Goal: Task Accomplishment & Management: Manage account settings

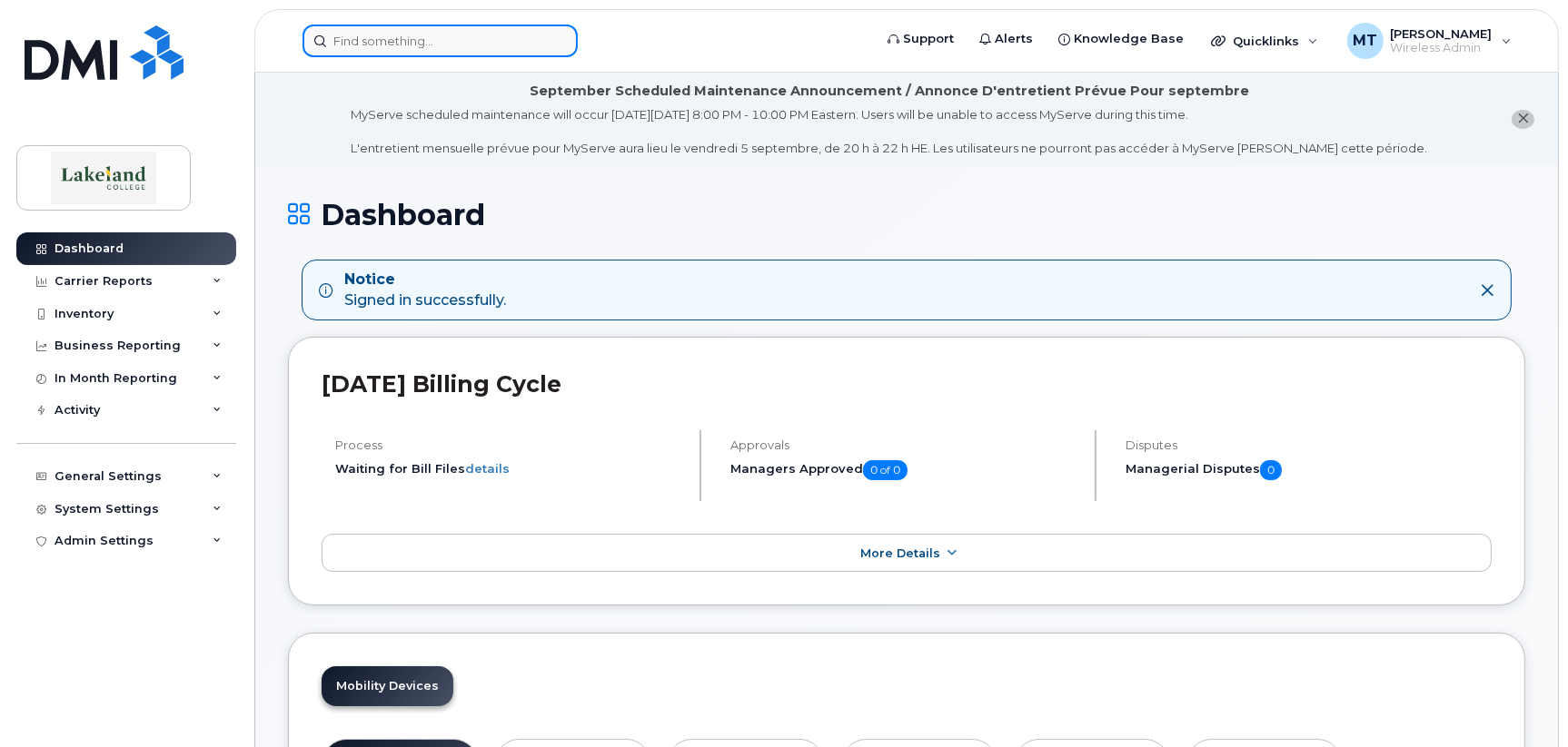
click at [398, 38] on input at bounding box center [440, 40] width 275 height 32
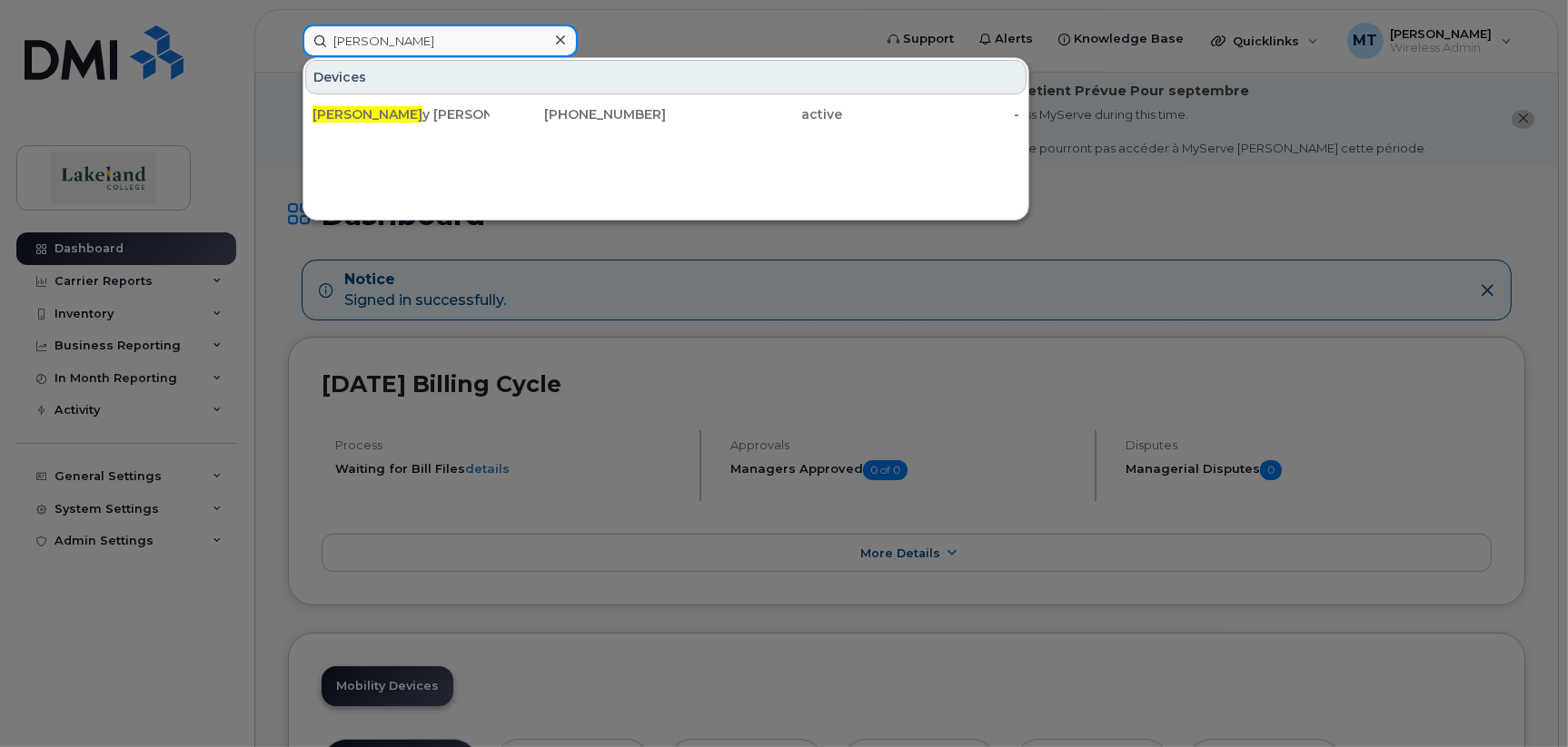
type input "[PERSON_NAME]"
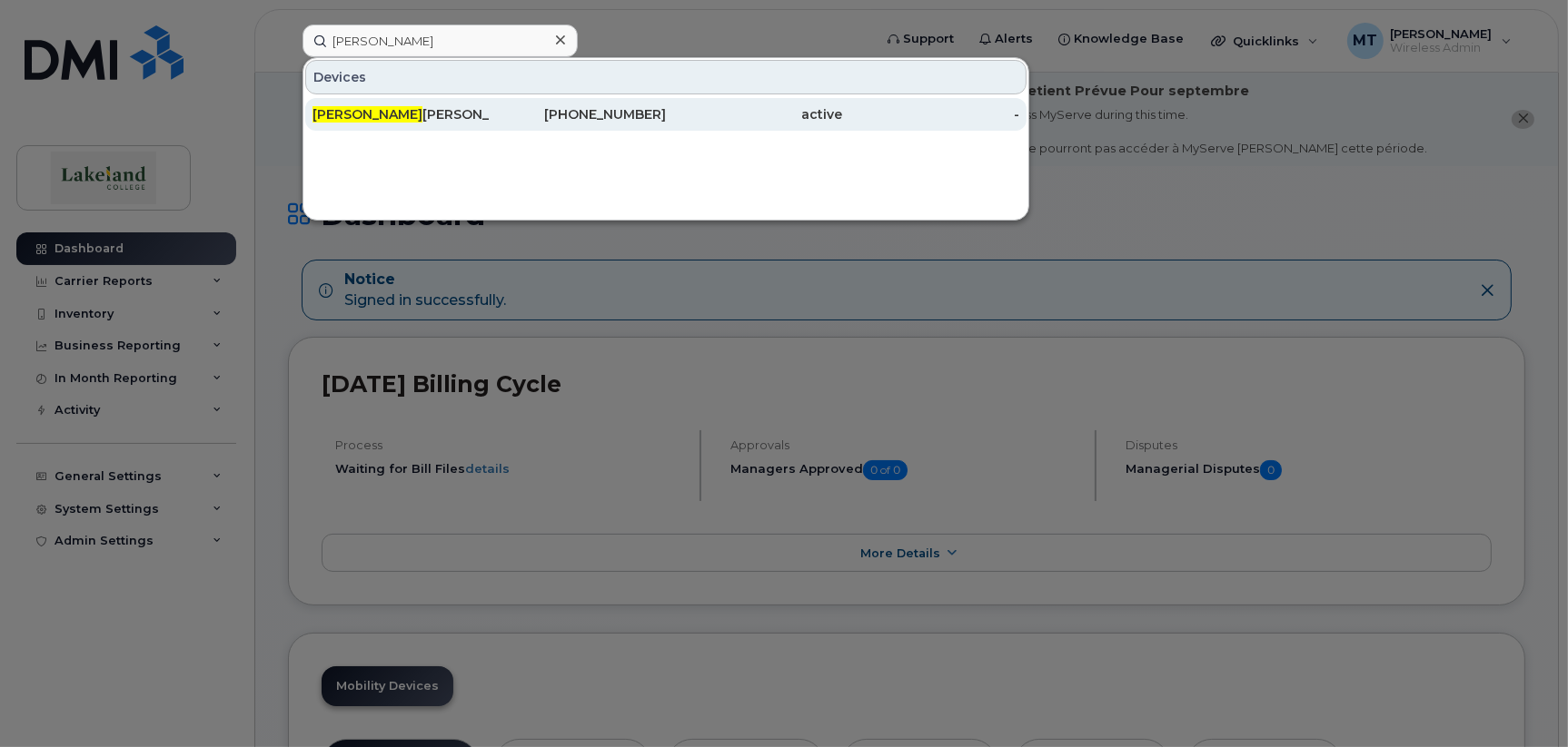
click at [350, 113] on div "[PERSON_NAME]" at bounding box center [401, 115] width 177 height 19
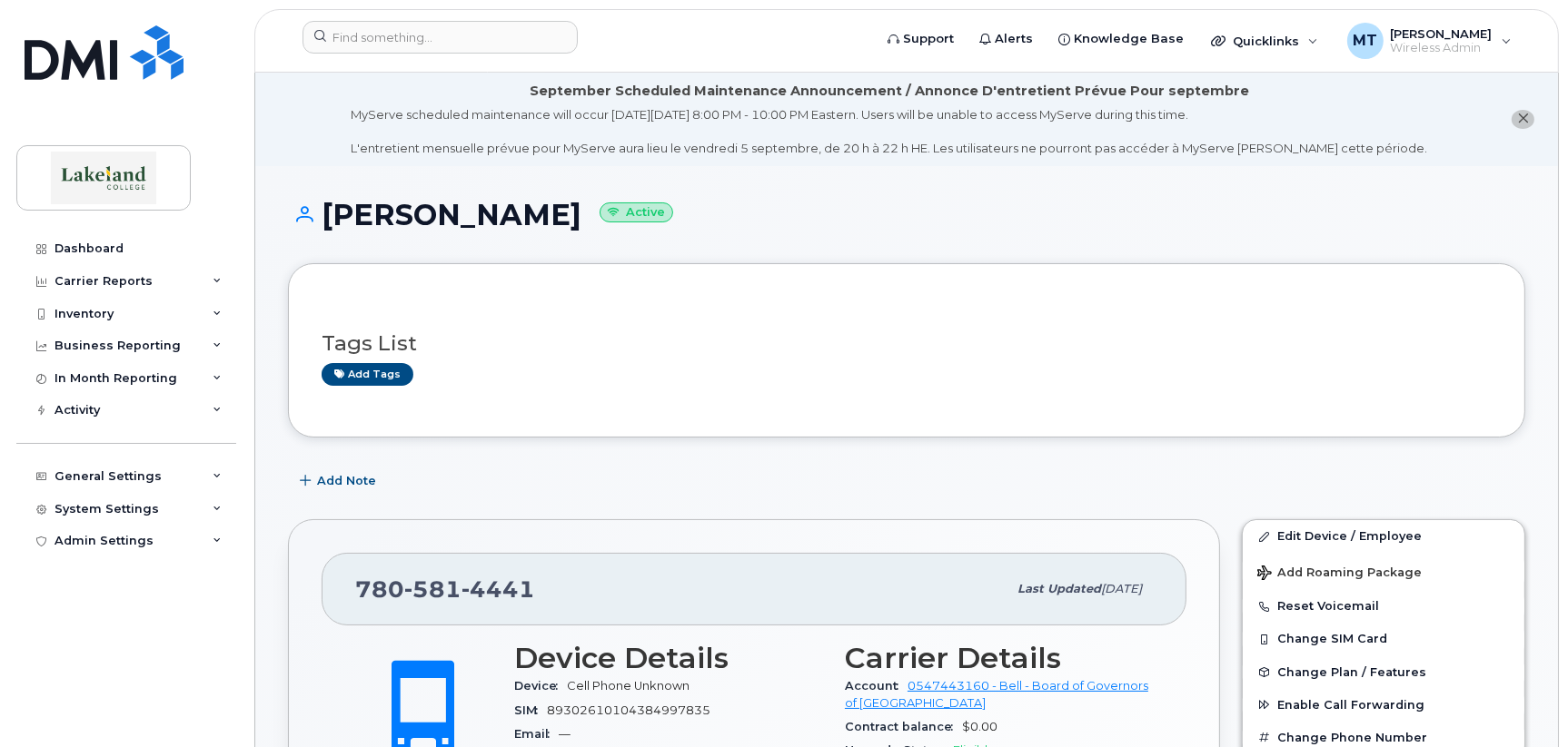
scroll to position [90, 0]
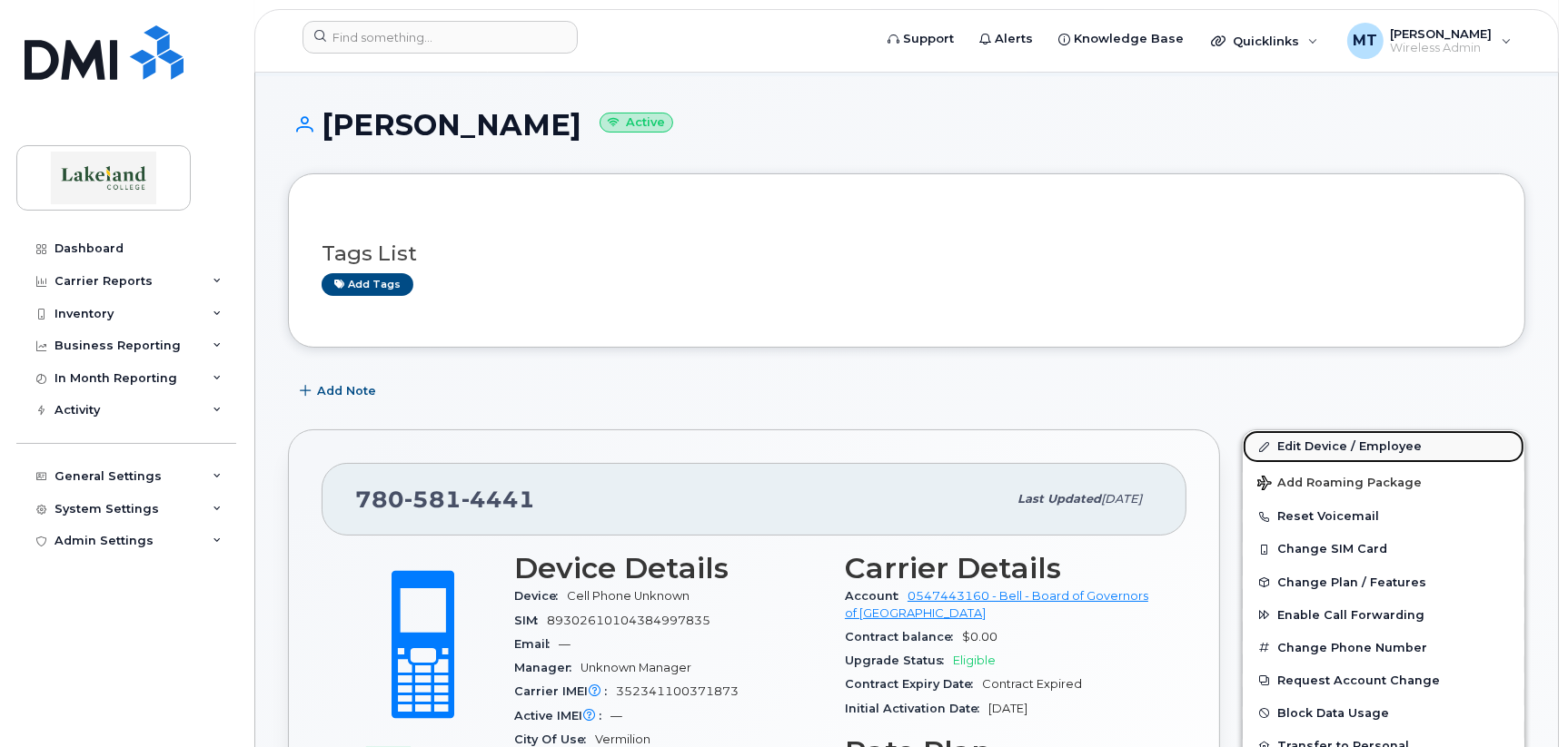
click at [1348, 442] on link "Edit Device / Employee" at bounding box center [1384, 446] width 282 height 32
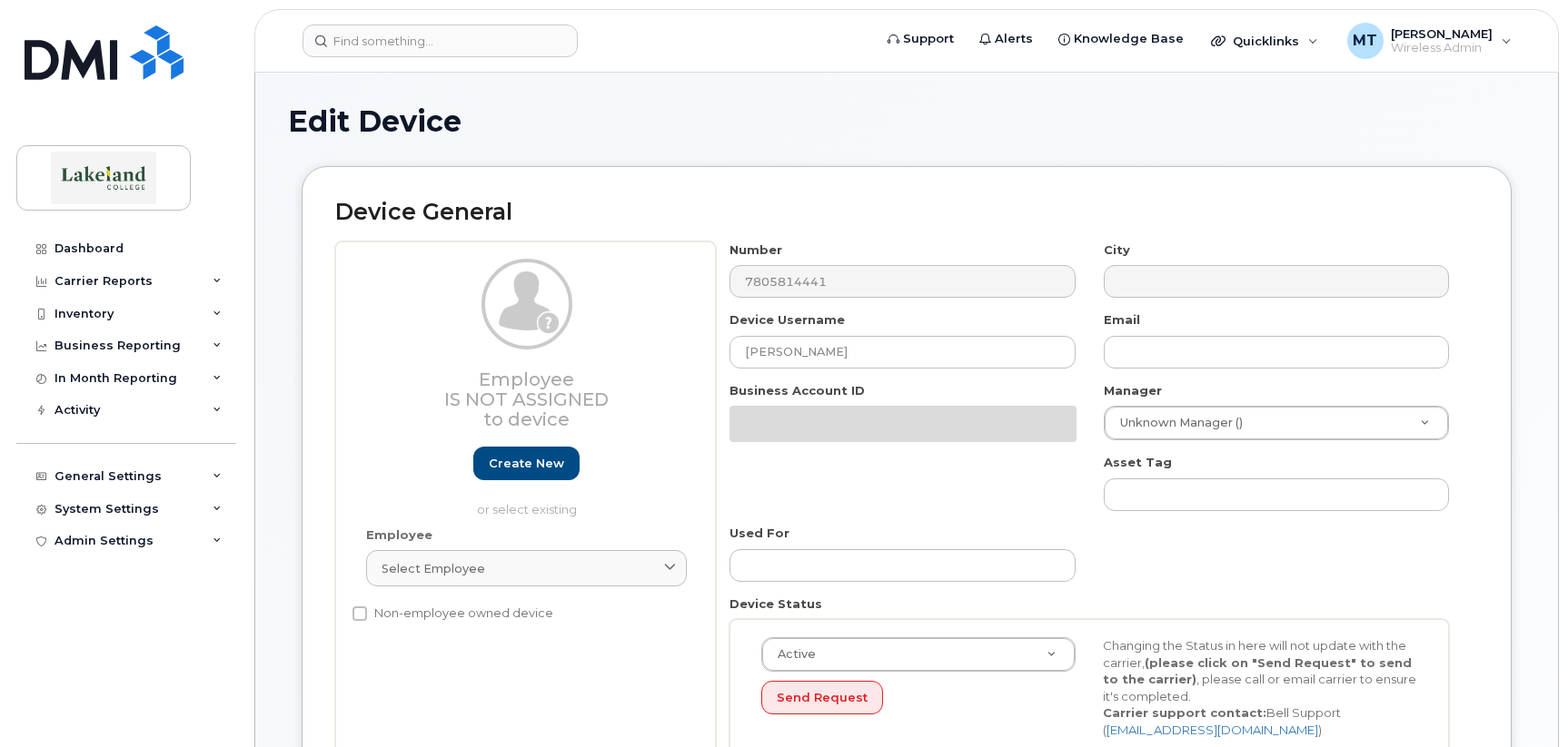
select select "5835150"
select select "5835222"
select select "5835272"
select select "5835289"
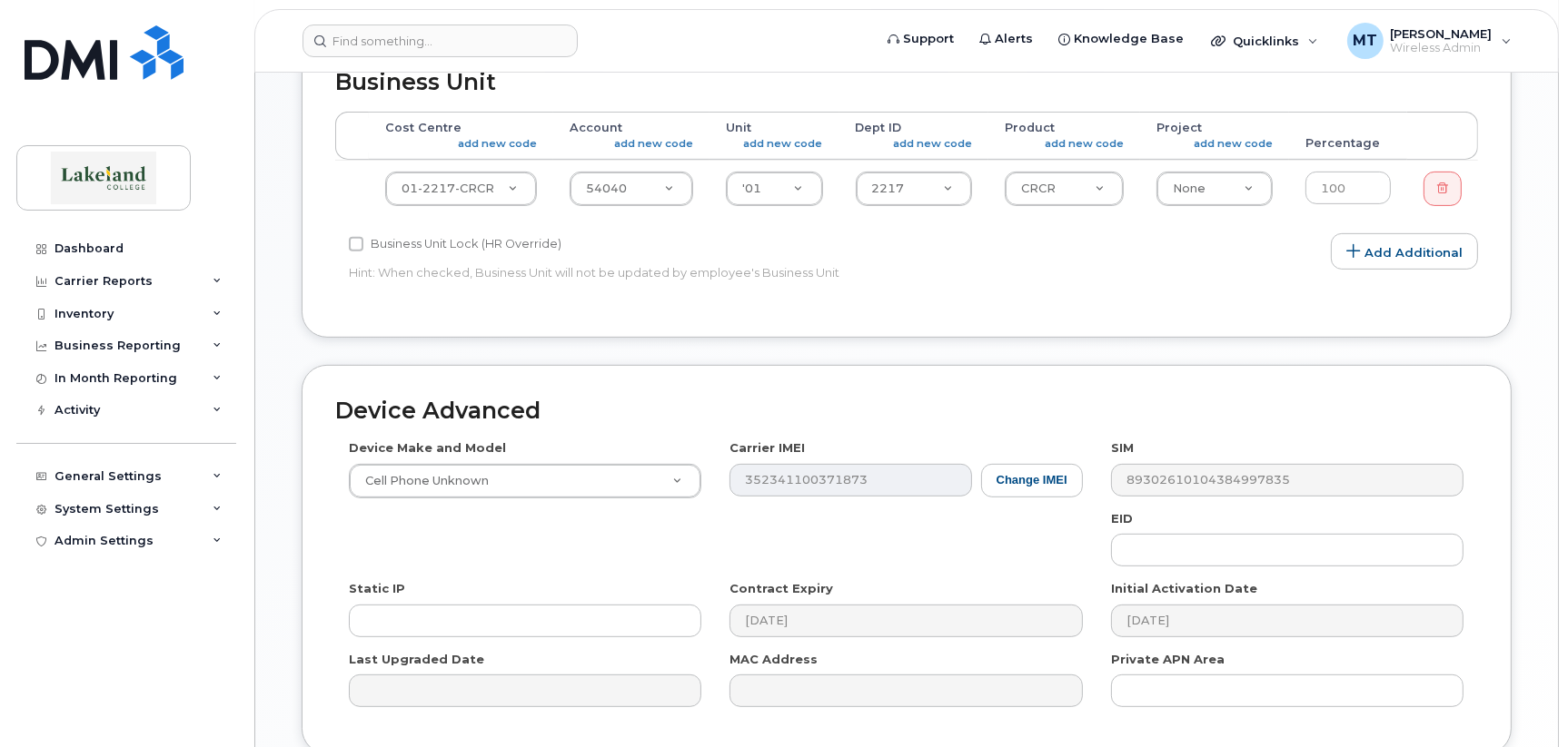
scroll to position [908, 0]
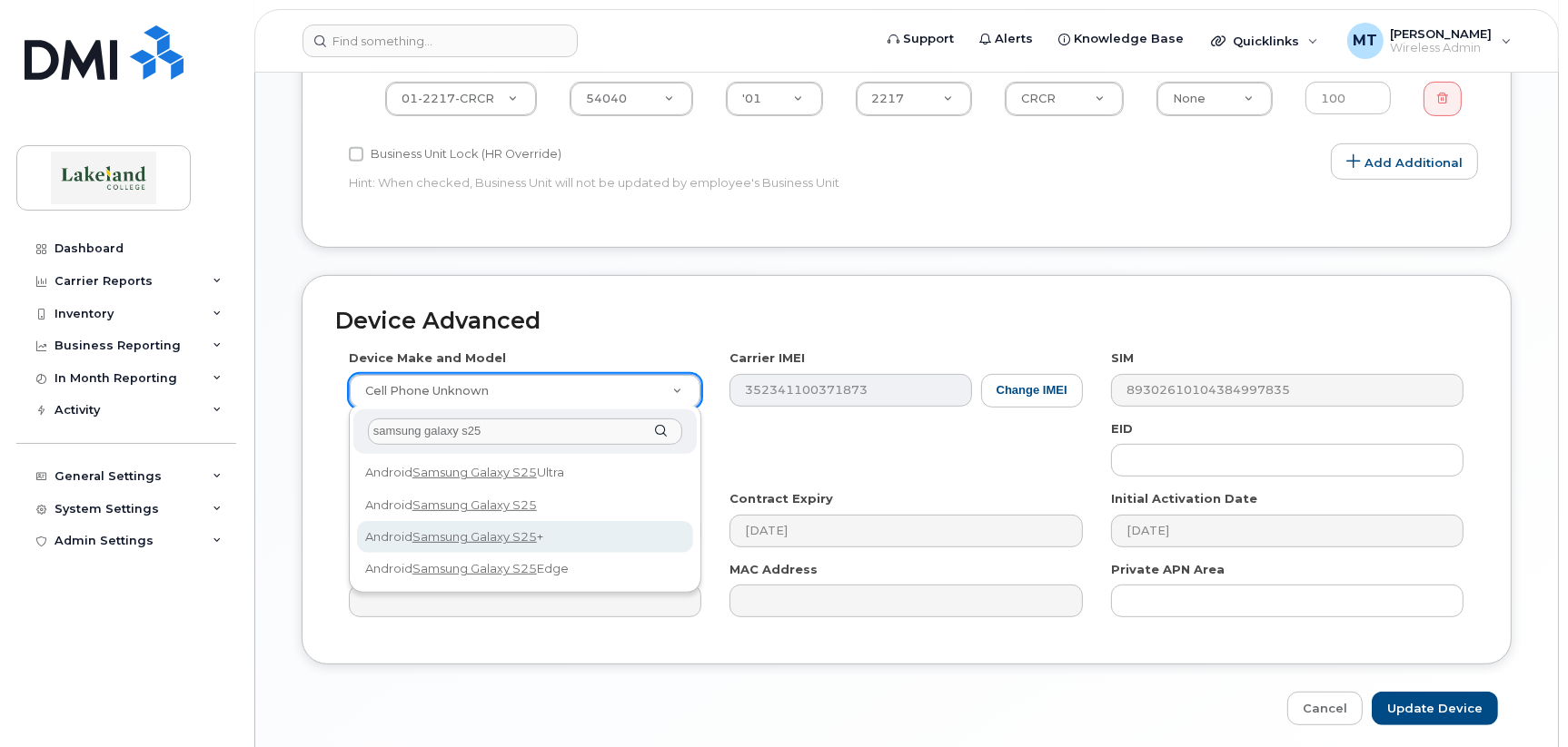
type input "samsung galaxy s25"
select select "3291"
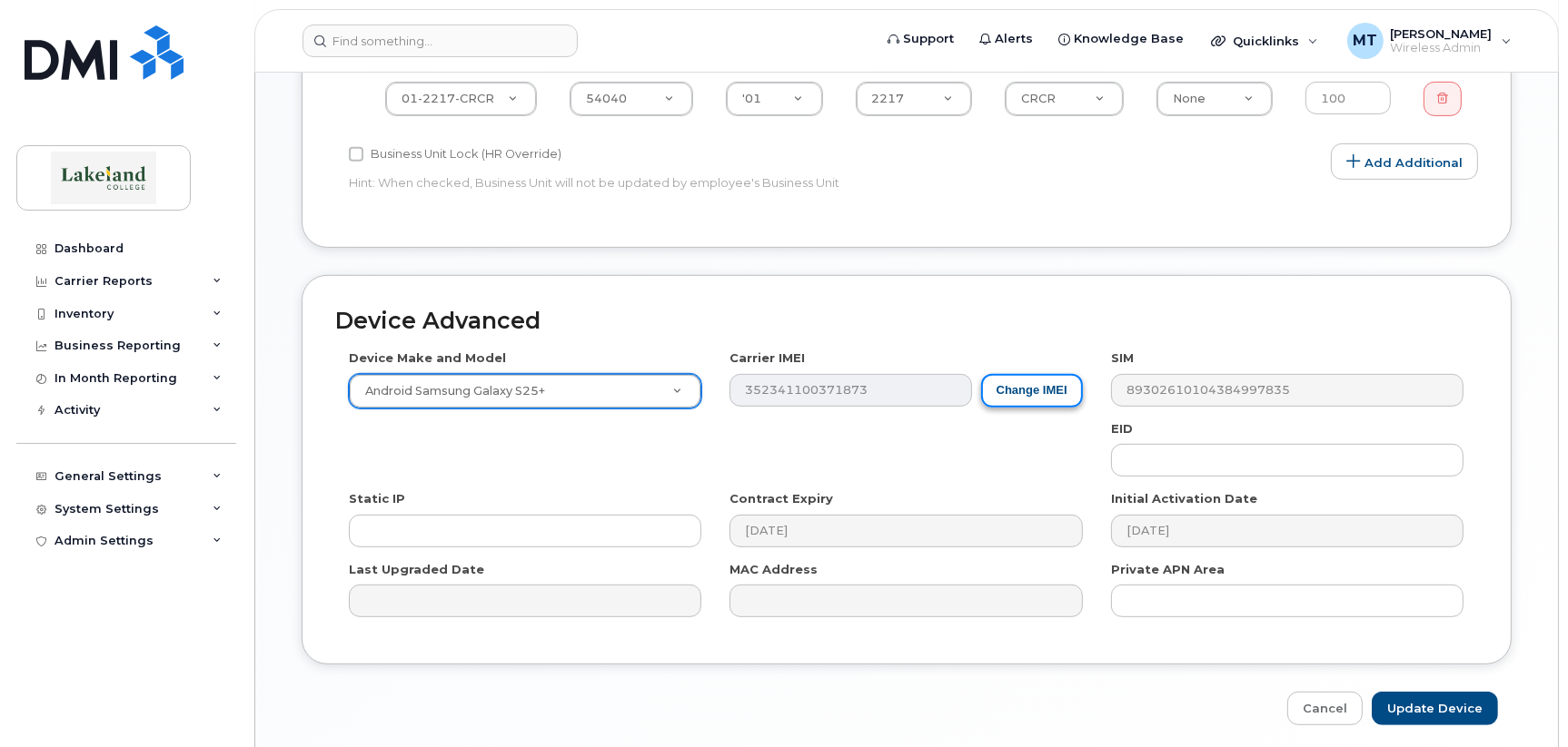
click at [1020, 390] on button "Change IMEI" at bounding box center [1032, 391] width 102 height 33
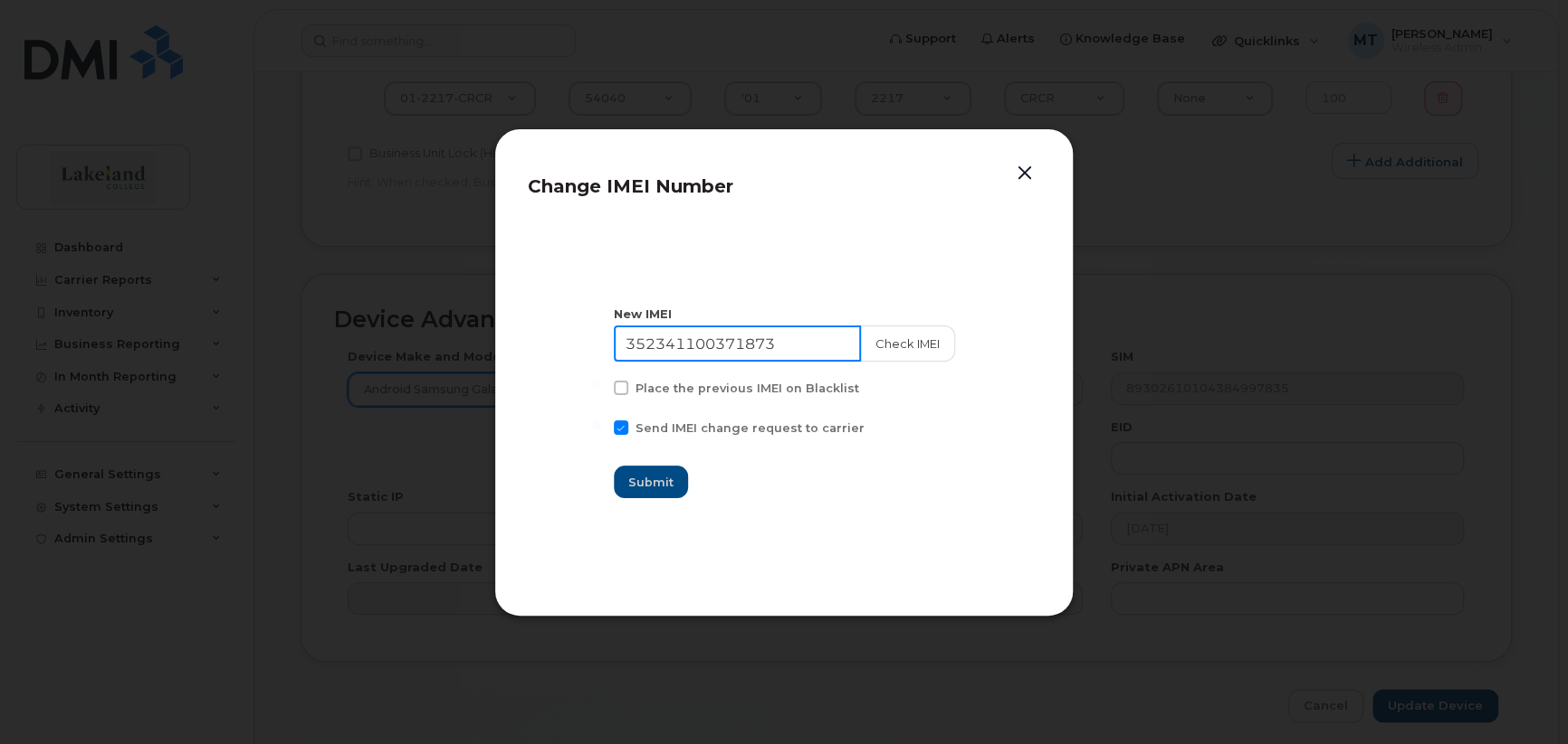
drag, startPoint x: 807, startPoint y: 343, endPoint x: 635, endPoint y: 347, distance: 172.0
click at [635, 347] on input "352341100371873" at bounding box center [737, 343] width 247 height 36
paste input "423343 451248 8"
type input "35 423343 451248 8"
click at [669, 481] on span "Submit" at bounding box center [652, 483] width 45 height 18
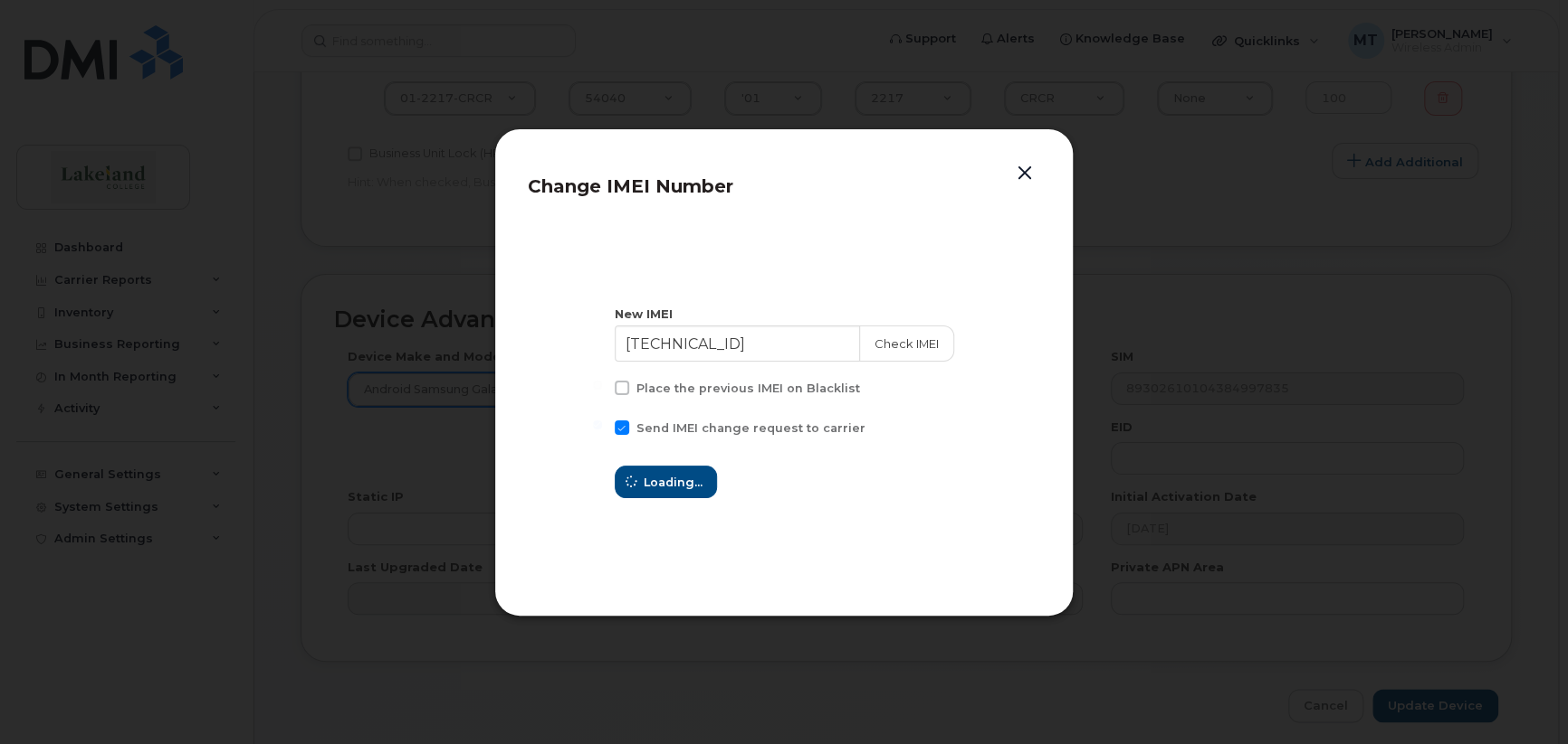
type input "35 423343 451248 8"
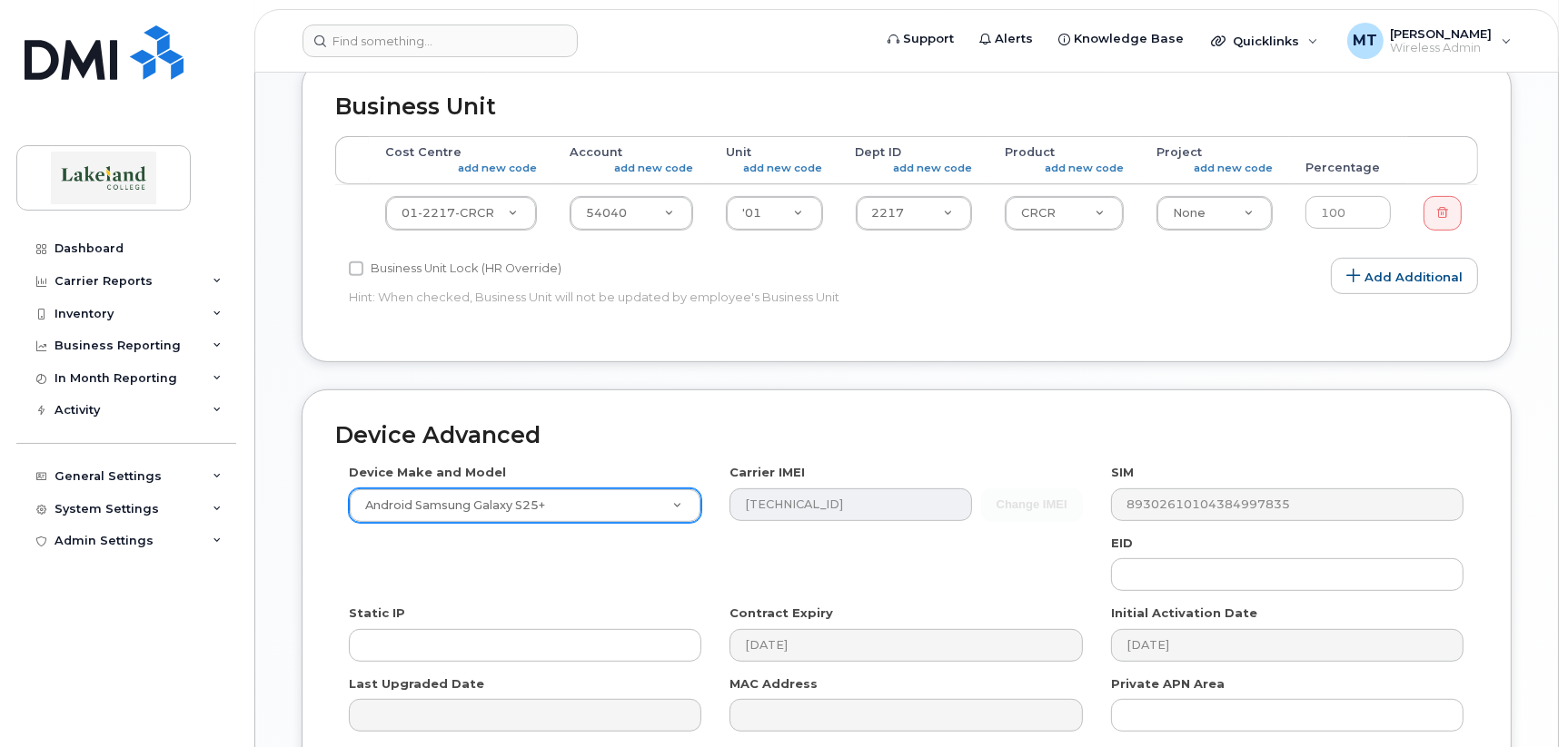
scroll to position [974, 0]
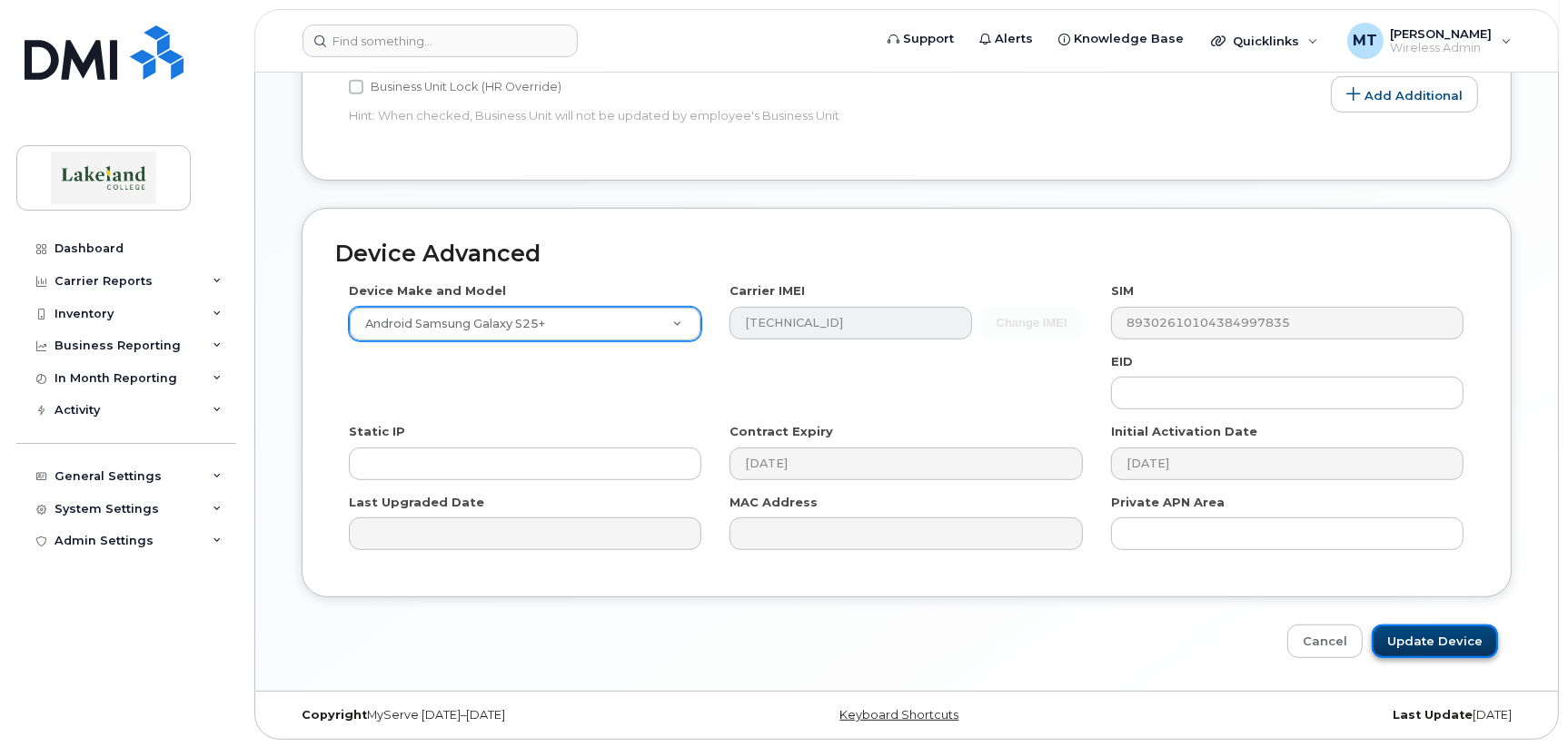
click at [1411, 640] on input "Update Device" at bounding box center [1435, 641] width 126 height 33
type input "Saving..."
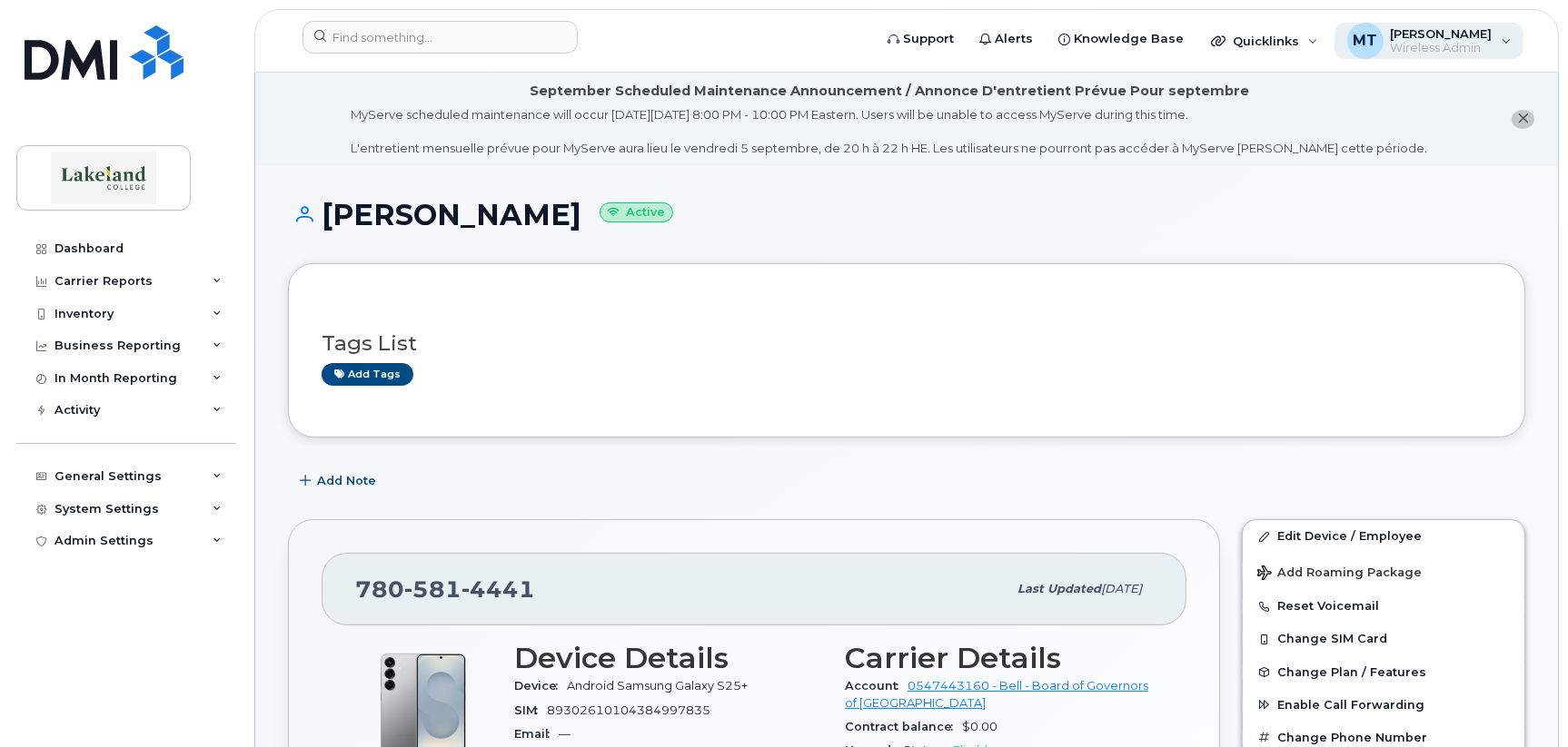
click at [1396, 35] on span "[PERSON_NAME]" at bounding box center [1442, 33] width 102 height 15
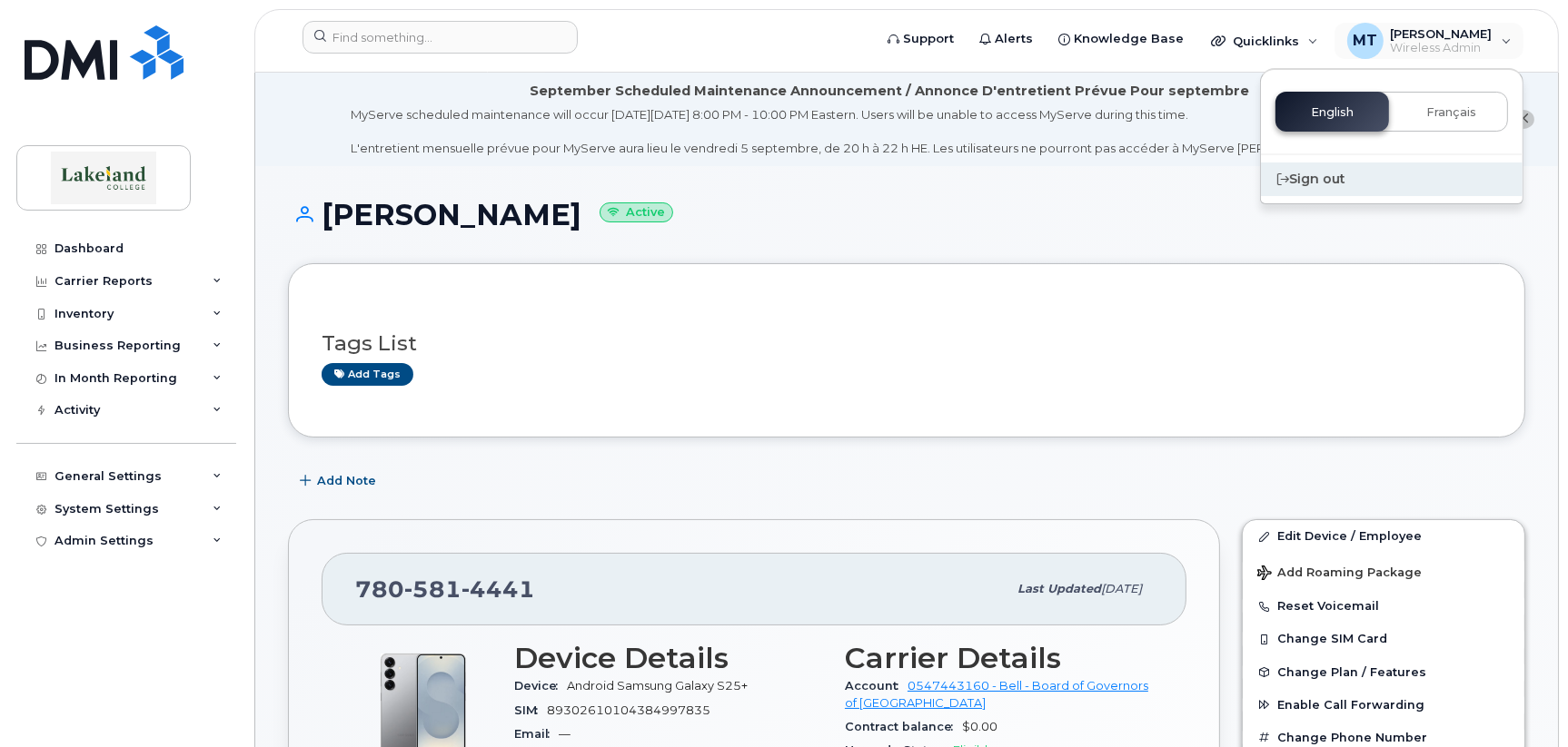
click at [1303, 175] on div "Sign out" at bounding box center [1392, 179] width 261 height 33
